Goal: Check status: Check status

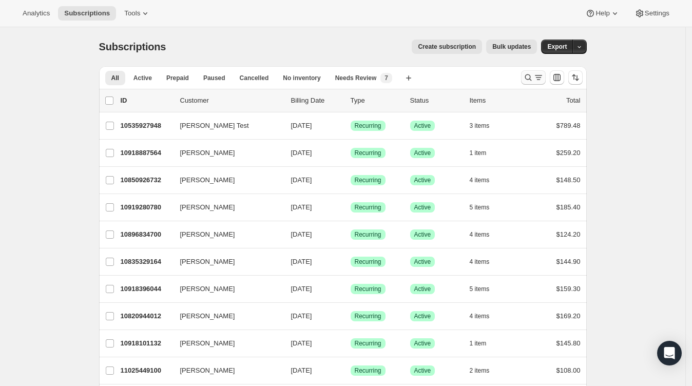
click at [541, 81] on icon "Search and filter results" at bounding box center [539, 77] width 10 height 10
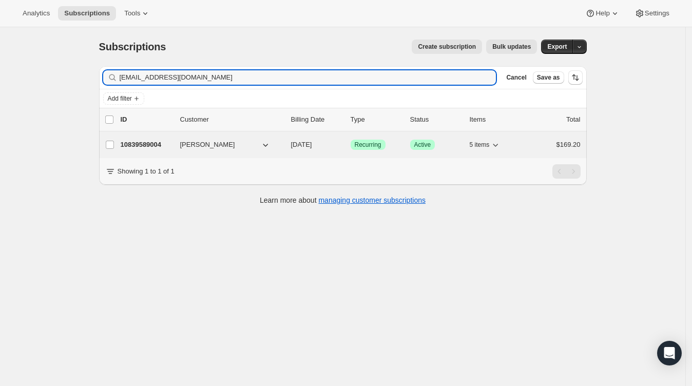
type input "[EMAIL_ADDRESS][DOMAIN_NAME]"
click at [146, 145] on p "10839589004" at bounding box center [146, 145] width 51 height 10
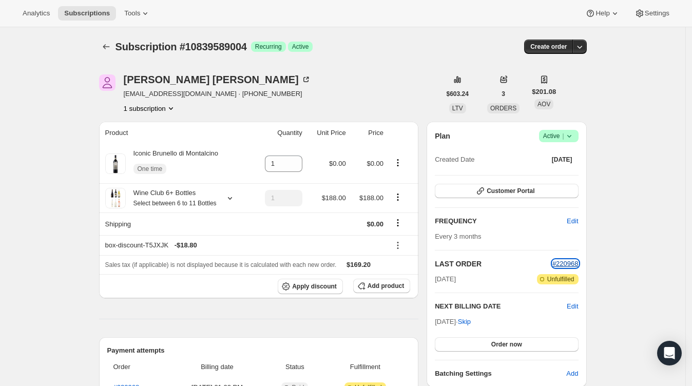
click at [568, 262] on span "#220968" at bounding box center [566, 264] width 26 height 8
